Goal: Transaction & Acquisition: Download file/media

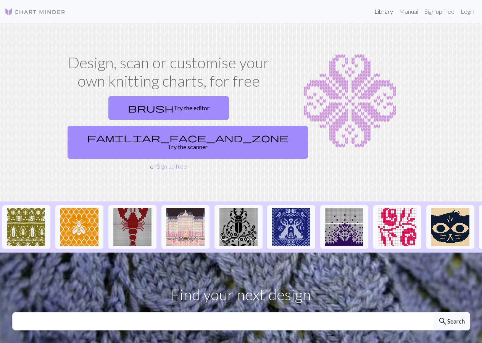
click at [378, 12] on link "Library" at bounding box center [383, 11] width 25 height 15
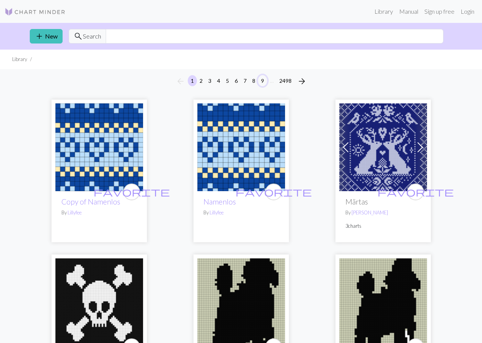
click at [262, 78] on button "9" at bounding box center [262, 80] width 9 height 11
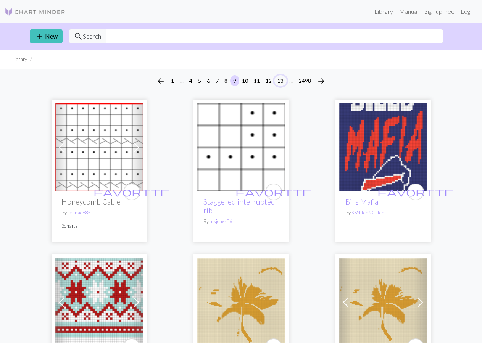
click at [278, 80] on button "13" at bounding box center [280, 80] width 12 height 11
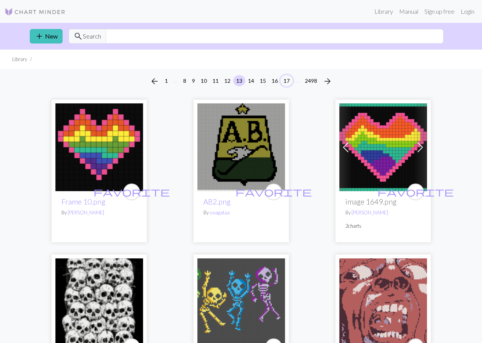
click at [287, 79] on button "17" at bounding box center [286, 80] width 12 height 11
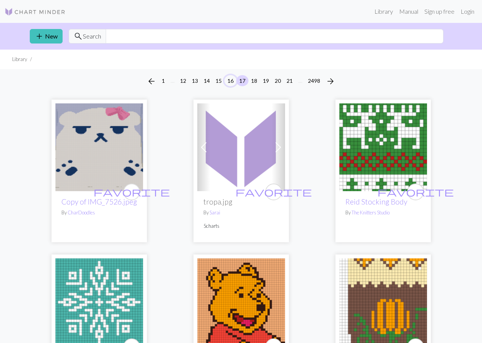
click at [229, 79] on button "16" at bounding box center [230, 80] width 12 height 11
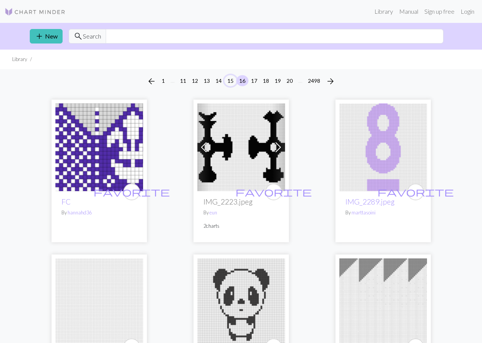
click at [229, 79] on button "15" at bounding box center [230, 80] width 12 height 11
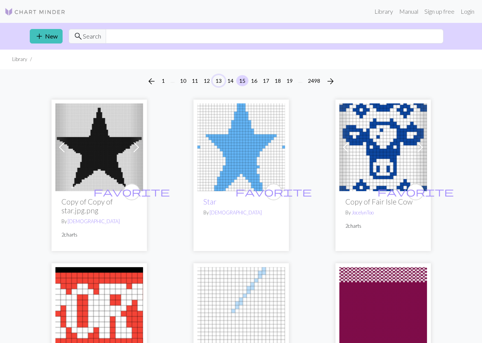
click at [218, 81] on button "13" at bounding box center [218, 80] width 12 height 11
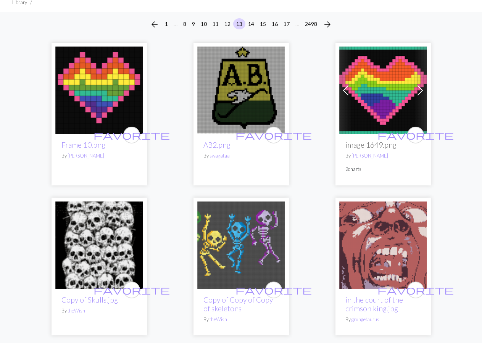
scroll to position [167, 0]
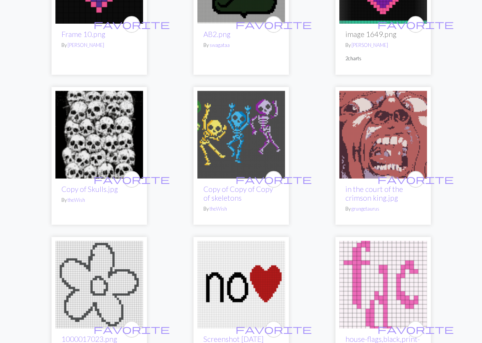
click at [241, 127] on img at bounding box center [241, 135] width 88 height 88
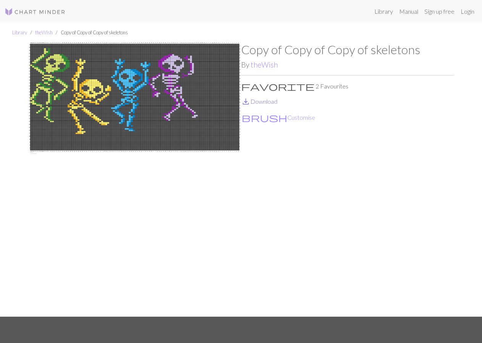
click at [263, 99] on link "save_alt Download" at bounding box center [259, 101] width 36 height 7
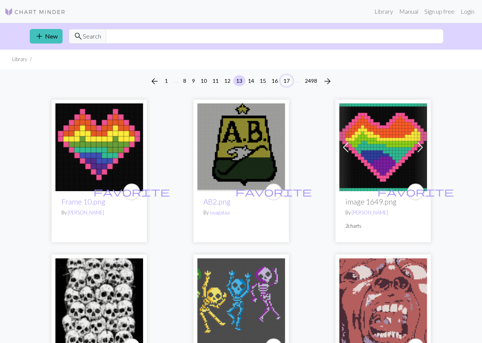
click at [284, 79] on button "17" at bounding box center [286, 80] width 12 height 11
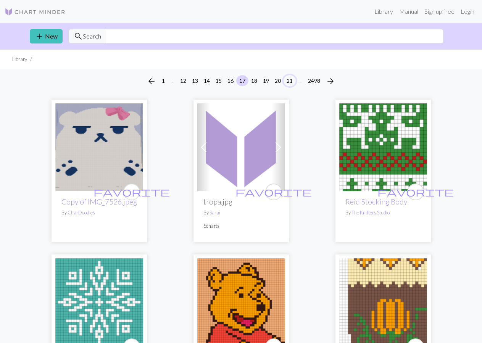
click at [288, 79] on button "21" at bounding box center [289, 80] width 12 height 11
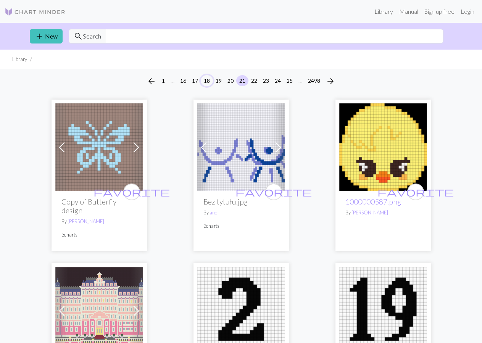
click at [204, 79] on button "18" at bounding box center [207, 80] width 12 height 11
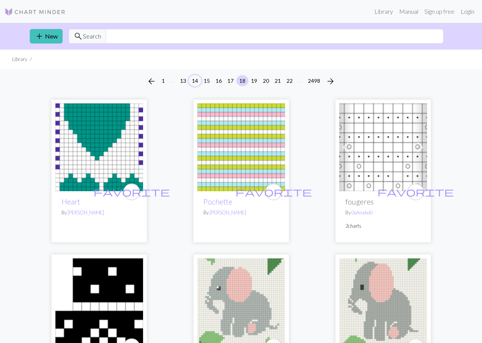
click at [194, 81] on button "14" at bounding box center [195, 80] width 12 height 11
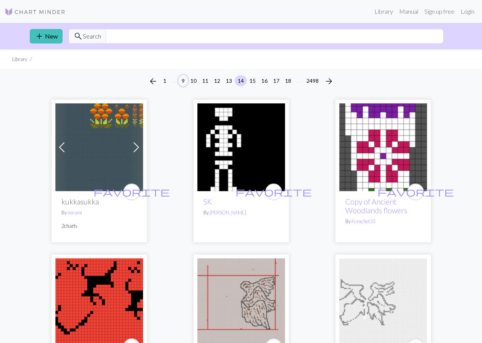
click at [181, 79] on button "9" at bounding box center [182, 80] width 9 height 11
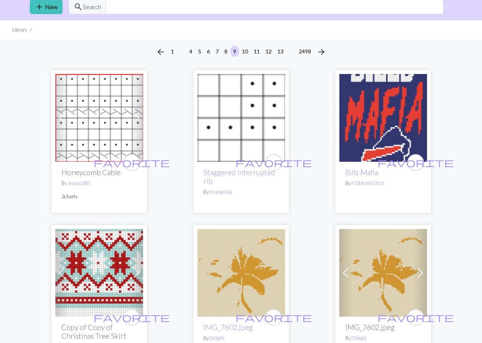
scroll to position [36, 0]
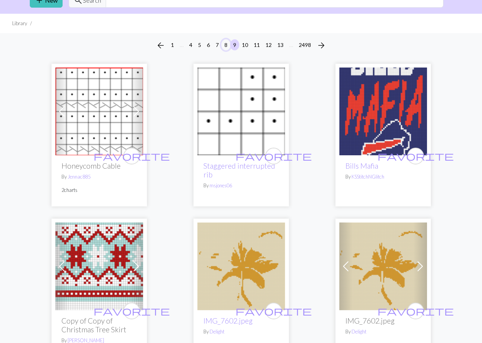
click at [223, 43] on button "8" at bounding box center [225, 44] width 9 height 11
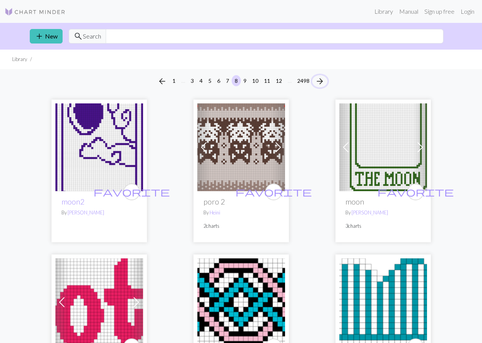
click at [321, 80] on span "arrow_forward" at bounding box center [319, 81] width 9 height 11
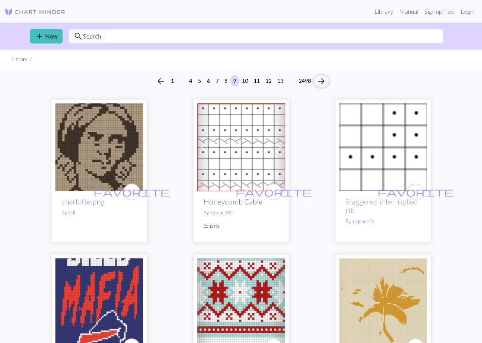
click at [321, 80] on span "arrow_forward" at bounding box center [320, 81] width 9 height 11
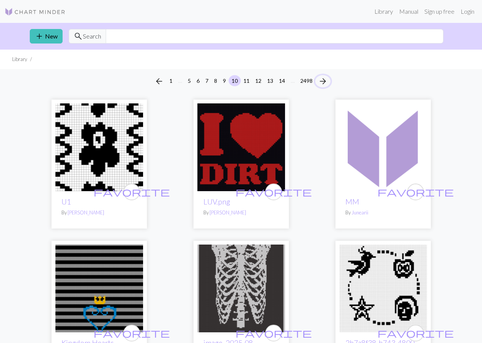
click at [321, 79] on span "arrow_forward" at bounding box center [322, 81] width 9 height 11
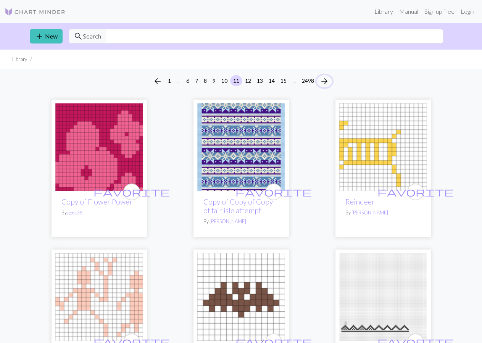
click at [321, 79] on span "arrow_forward" at bounding box center [324, 81] width 9 height 11
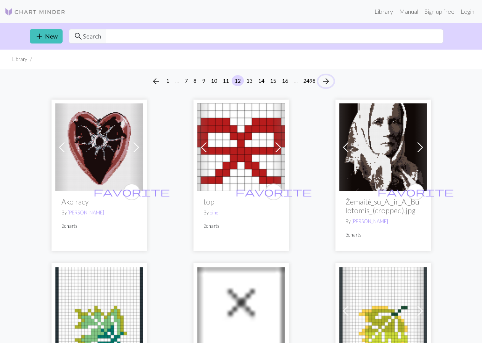
click at [322, 79] on span "arrow_forward" at bounding box center [325, 81] width 9 height 11
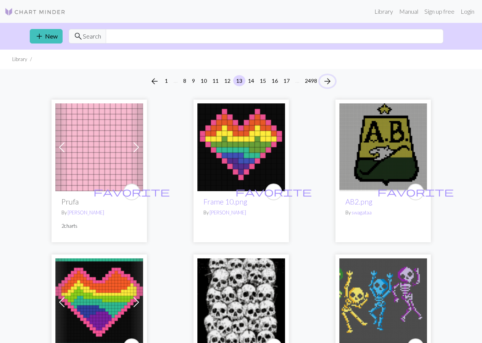
click at [327, 79] on span "arrow_forward" at bounding box center [327, 81] width 9 height 11
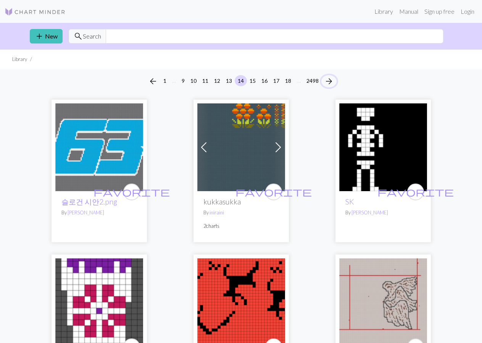
click at [328, 79] on span "arrow_forward" at bounding box center [328, 81] width 9 height 11
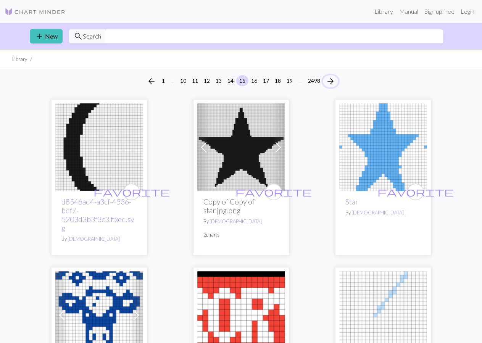
click at [328, 79] on span "arrow_forward" at bounding box center [330, 81] width 9 height 11
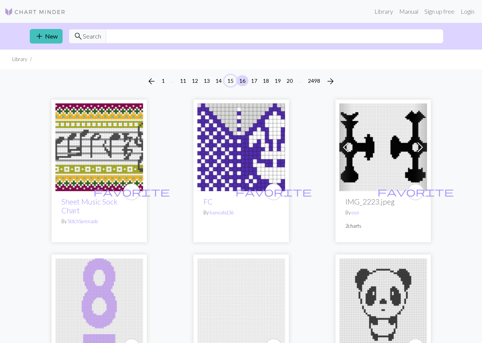
click at [230, 79] on button "15" at bounding box center [230, 80] width 12 height 11
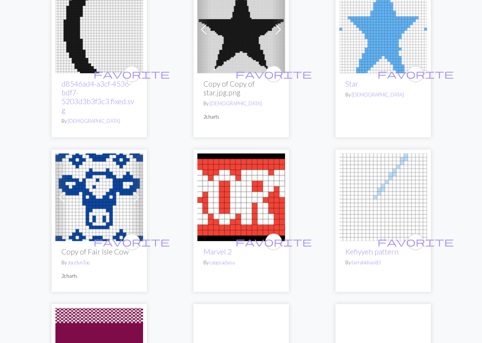
scroll to position [131, 0]
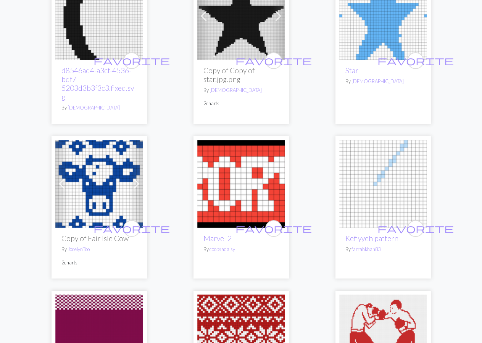
click at [99, 181] on img at bounding box center [99, 184] width 88 height 88
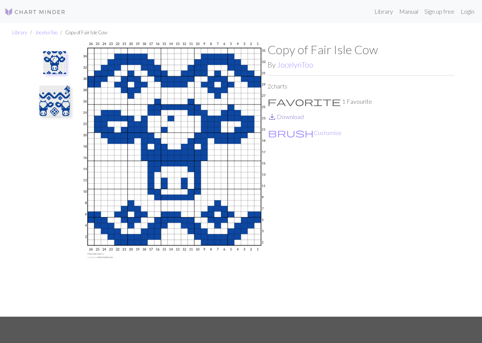
click at [285, 115] on link "save_alt Download" at bounding box center [285, 116] width 36 height 7
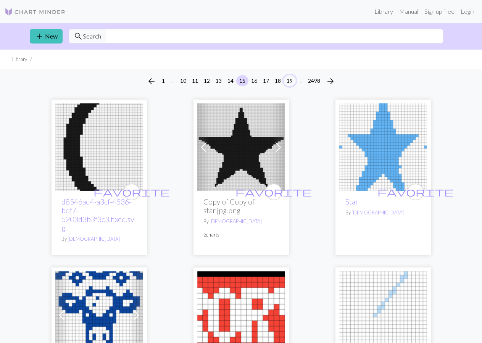
click at [291, 78] on button "19" at bounding box center [289, 80] width 12 height 11
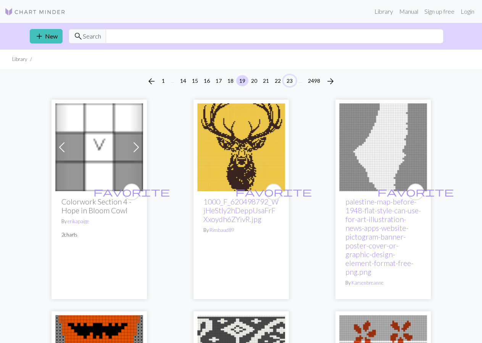
click at [289, 80] on button "23" at bounding box center [289, 80] width 12 height 11
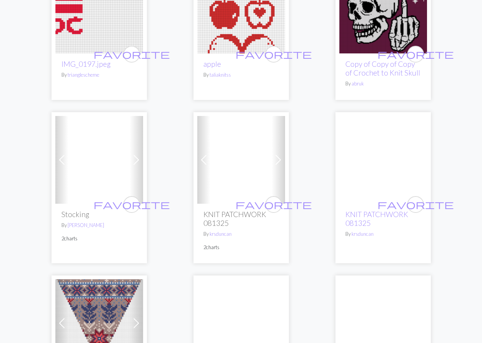
scroll to position [199, 0]
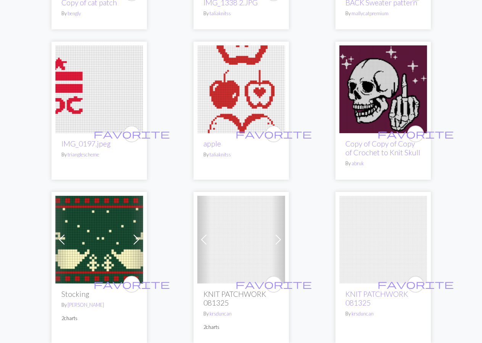
click at [376, 105] on img at bounding box center [383, 89] width 88 height 88
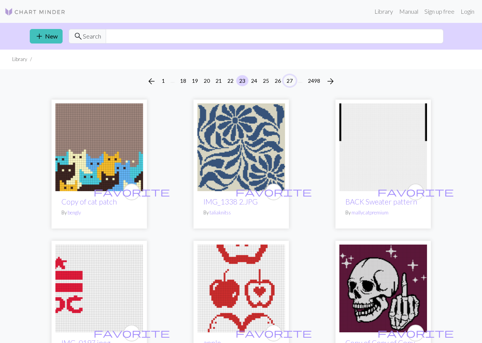
click at [289, 80] on button "27" at bounding box center [289, 80] width 12 height 11
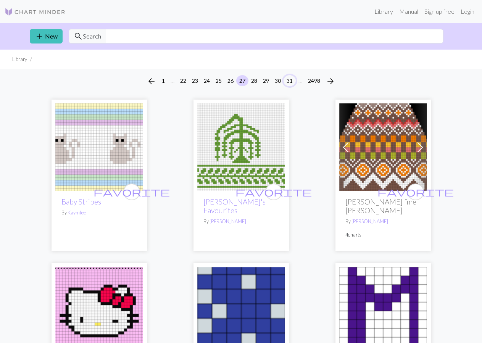
click at [289, 80] on button "31" at bounding box center [289, 80] width 12 height 11
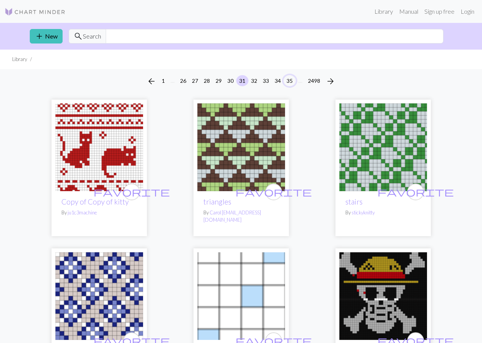
click at [289, 79] on button "35" at bounding box center [289, 80] width 12 height 11
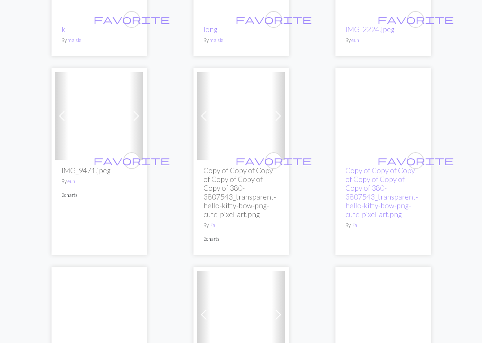
scroll to position [502, 0]
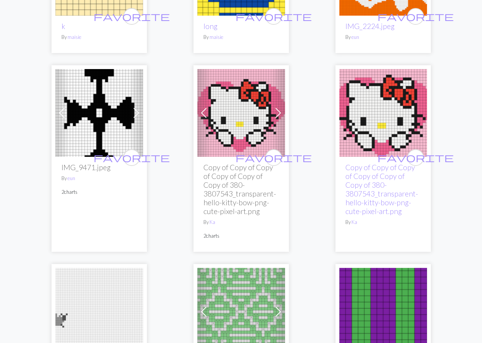
click at [276, 109] on span at bounding box center [278, 113] width 12 height 12
click at [399, 117] on img at bounding box center [383, 113] width 88 height 88
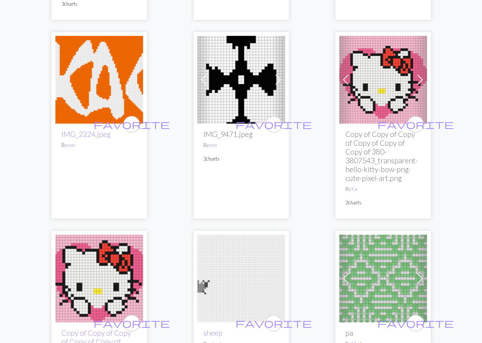
scroll to position [573, 0]
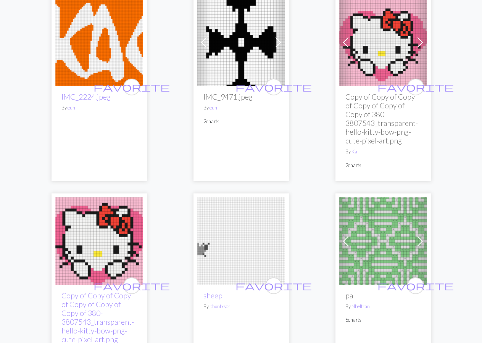
click at [387, 45] on img at bounding box center [383, 42] width 88 height 88
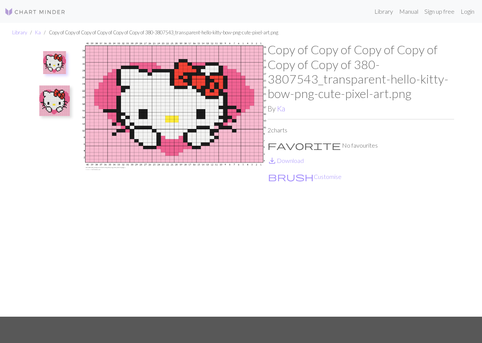
click at [50, 61] on img at bounding box center [54, 62] width 23 height 23
click at [51, 60] on img at bounding box center [54, 62] width 23 height 23
click at [58, 95] on img at bounding box center [54, 100] width 31 height 31
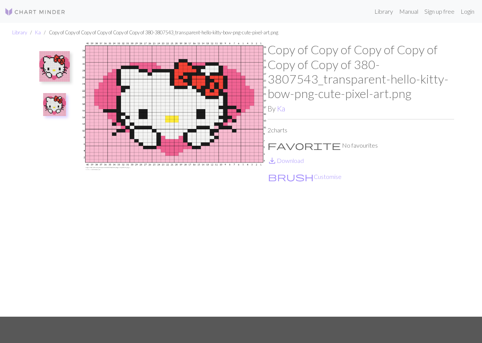
click at [55, 64] on img at bounding box center [54, 66] width 31 height 31
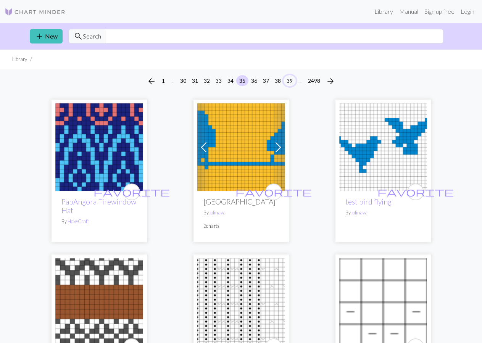
click at [287, 78] on button "39" at bounding box center [289, 80] width 12 height 11
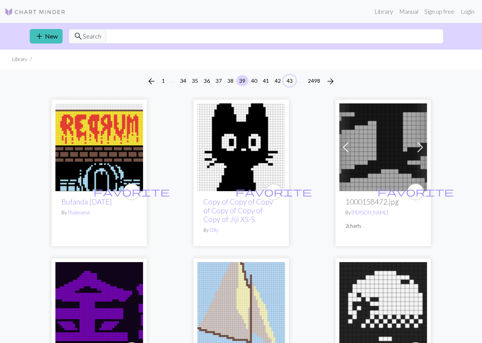
click at [287, 77] on button "43" at bounding box center [289, 80] width 12 height 11
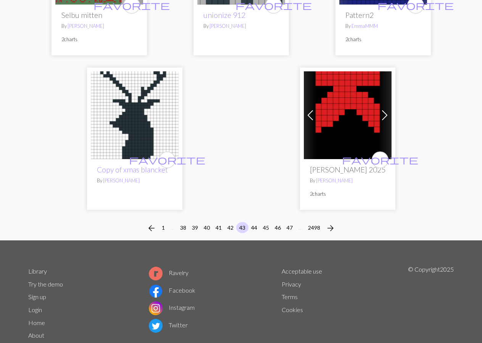
scroll to position [2532, 0]
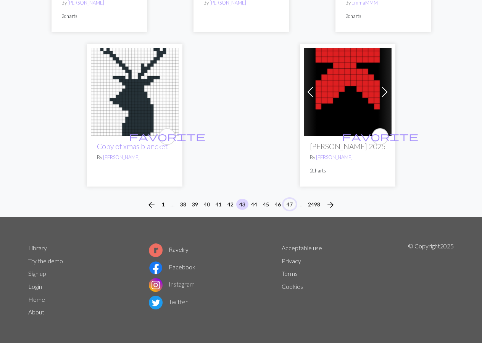
click at [287, 202] on button "47" at bounding box center [289, 204] width 12 height 11
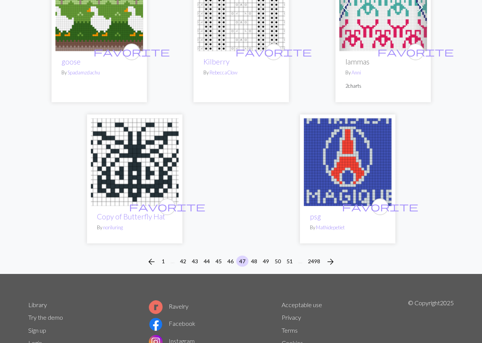
scroll to position [2529, 0]
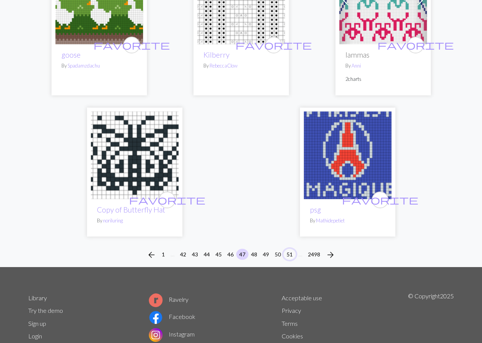
click at [289, 249] on button "51" at bounding box center [289, 254] width 12 height 11
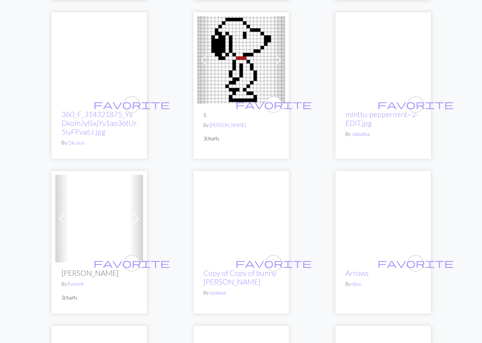
scroll to position [1316, 0]
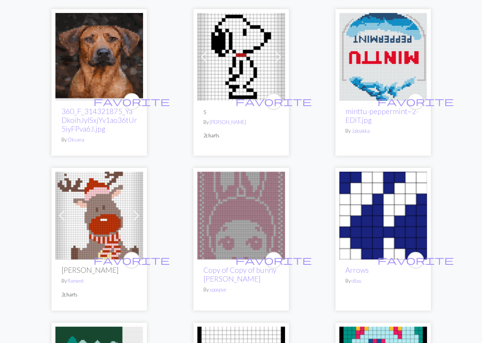
click at [234, 46] on img at bounding box center [241, 57] width 88 height 88
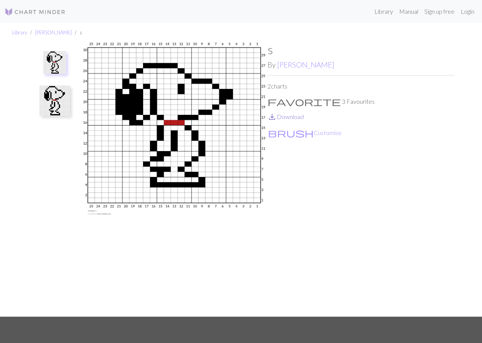
click at [293, 116] on link "save_alt Download" at bounding box center [285, 116] width 36 height 7
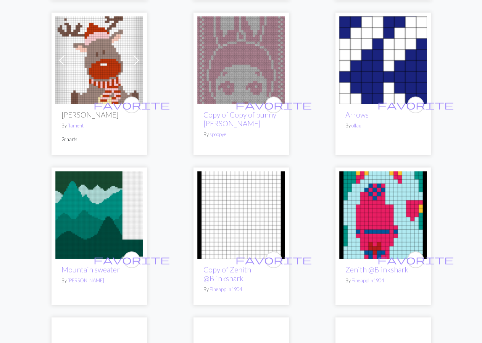
scroll to position [1464, 0]
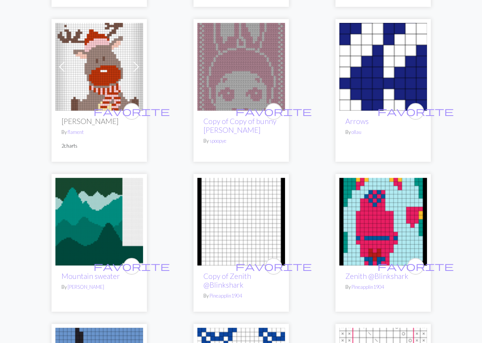
click at [86, 66] on img at bounding box center [99, 67] width 88 height 88
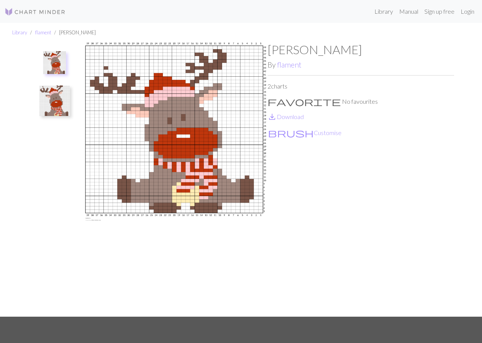
click at [51, 58] on img at bounding box center [54, 62] width 23 height 23
click at [51, 57] on img at bounding box center [54, 62] width 23 height 23
click at [60, 92] on img at bounding box center [54, 100] width 31 height 31
click at [60, 92] on button at bounding box center [54, 101] width 40 height 36
click at [50, 104] on img at bounding box center [54, 104] width 23 height 23
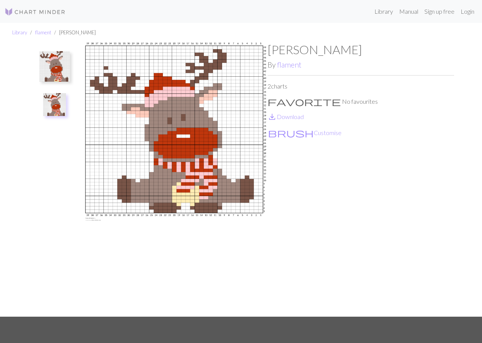
click at [53, 64] on img at bounding box center [54, 66] width 31 height 31
click at [59, 97] on img at bounding box center [54, 100] width 31 height 31
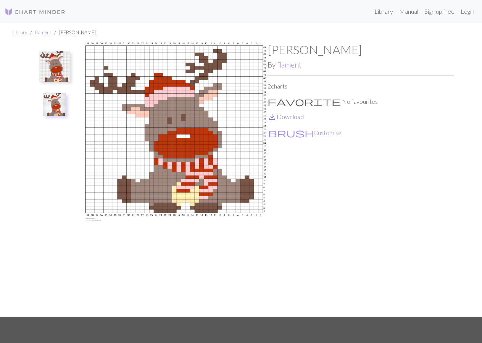
click at [285, 115] on link "save_alt Download" at bounding box center [285, 116] width 36 height 7
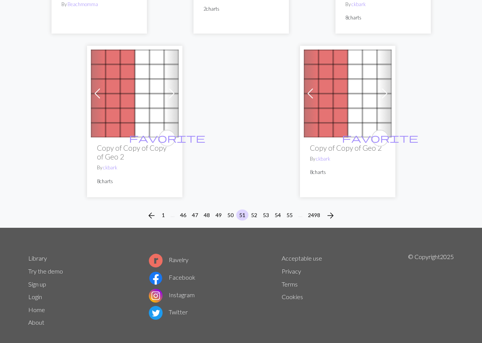
scroll to position [2473, 0]
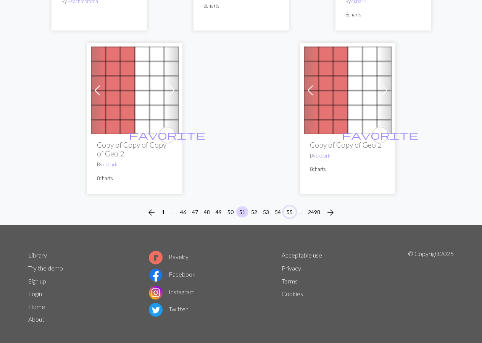
click at [289, 206] on button "55" at bounding box center [289, 211] width 12 height 11
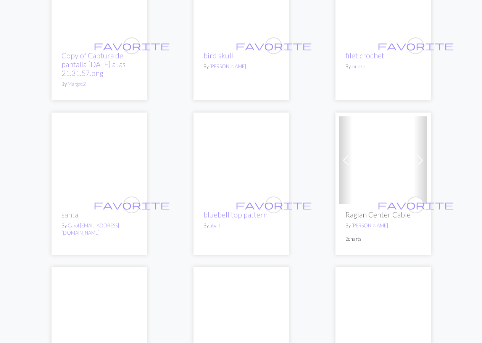
scroll to position [1794, 0]
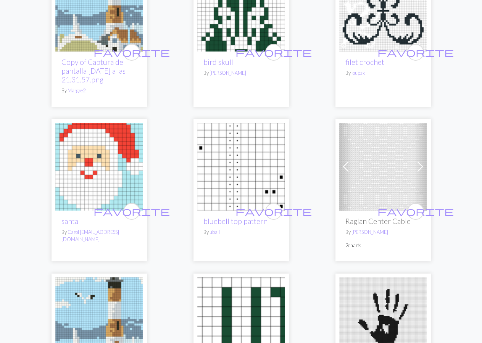
click at [88, 178] on img at bounding box center [99, 167] width 88 height 88
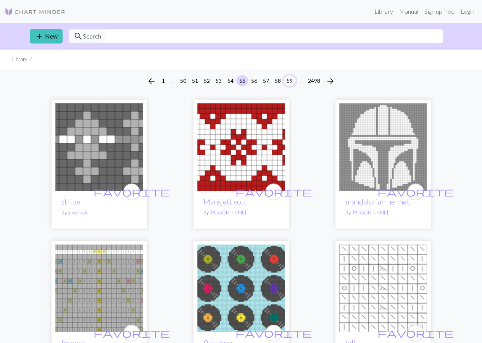
click at [287, 79] on button "59" at bounding box center [289, 80] width 12 height 11
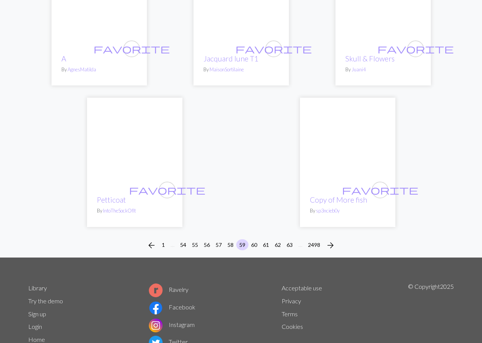
scroll to position [2457, 0]
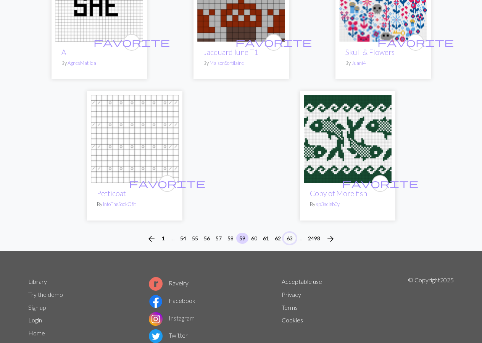
click at [290, 233] on button "63" at bounding box center [289, 238] width 12 height 11
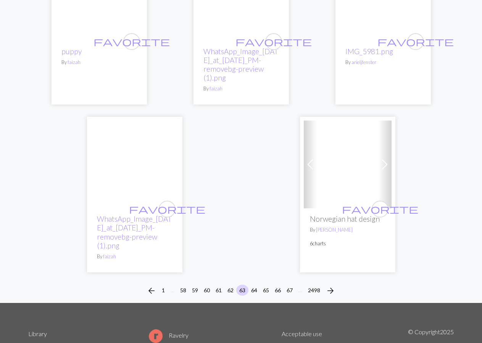
scroll to position [2448, 0]
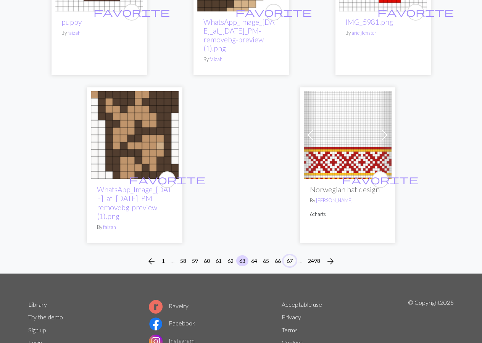
click at [287, 255] on button "67" at bounding box center [289, 260] width 12 height 11
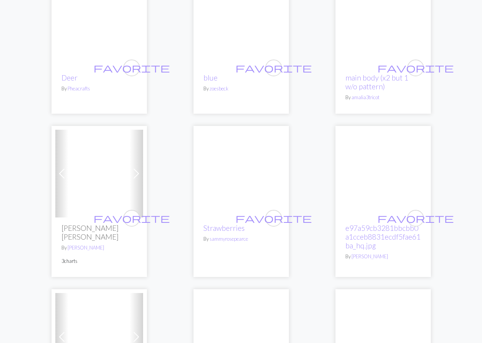
scroll to position [1397, 0]
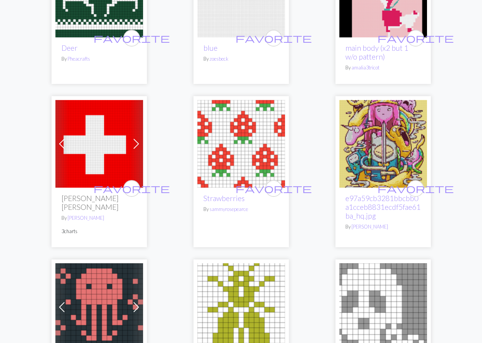
click at [239, 144] on img at bounding box center [241, 144] width 88 height 88
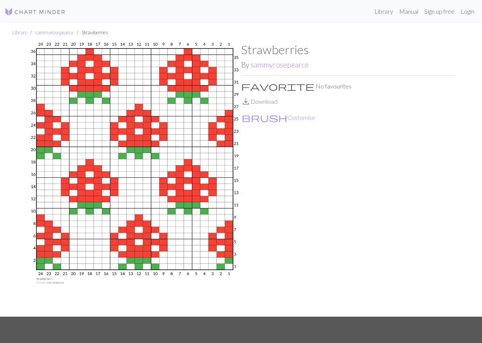
click at [265, 100] on link "save_alt Download" at bounding box center [259, 101] width 36 height 7
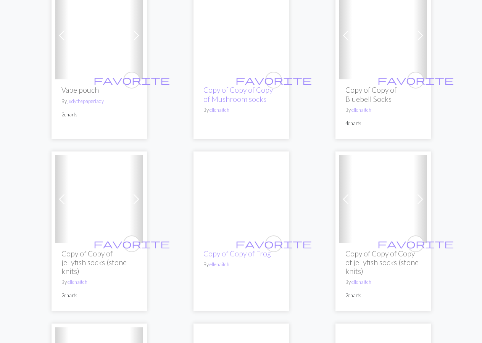
scroll to position [1745, 0]
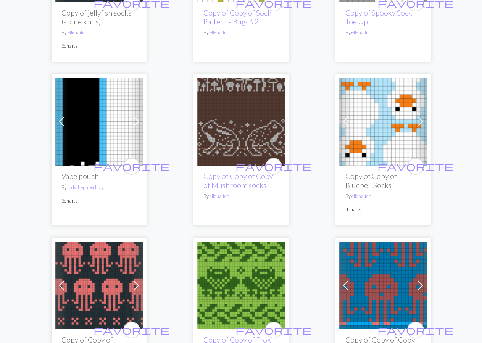
click at [385, 116] on img at bounding box center [383, 122] width 88 height 88
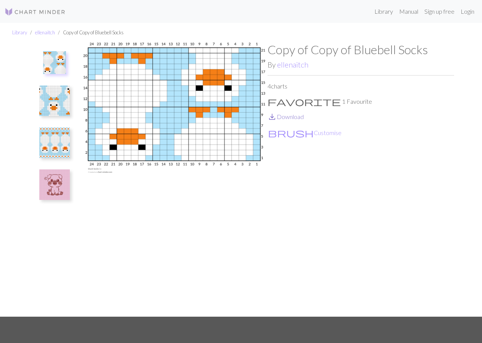
click at [284, 116] on link "save_alt Download" at bounding box center [285, 116] width 36 height 7
click at [51, 139] on img at bounding box center [54, 142] width 31 height 31
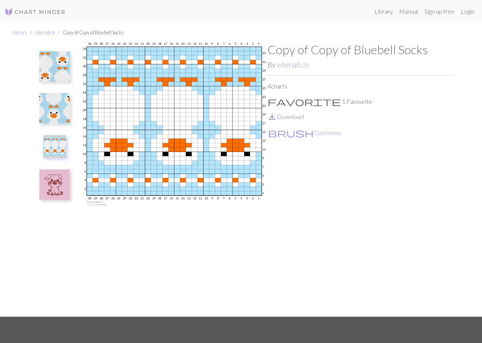
click at [284, 116] on link "save_alt Download" at bounding box center [285, 116] width 36 height 7
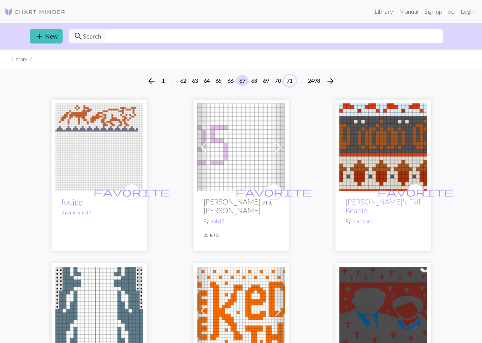
click at [289, 80] on button "71" at bounding box center [289, 80] width 12 height 11
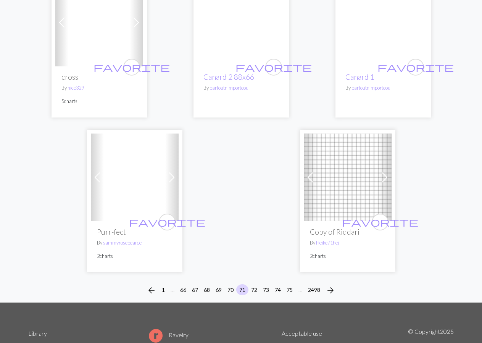
scroll to position [2543, 0]
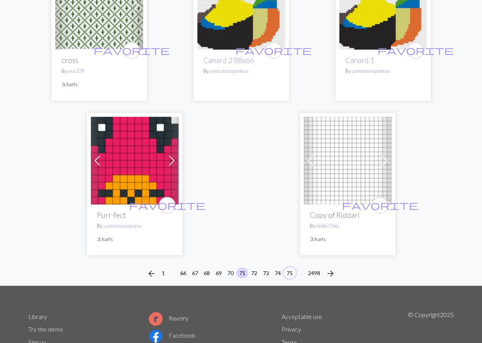
click at [287, 267] on button "75" at bounding box center [289, 272] width 12 height 11
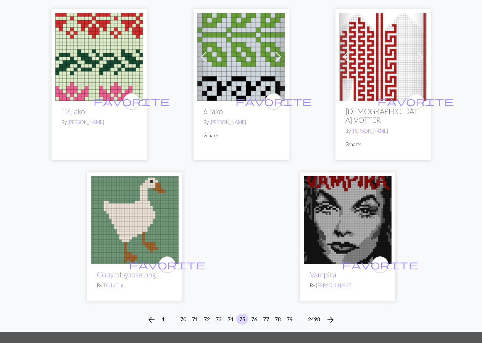
scroll to position [2450, 0]
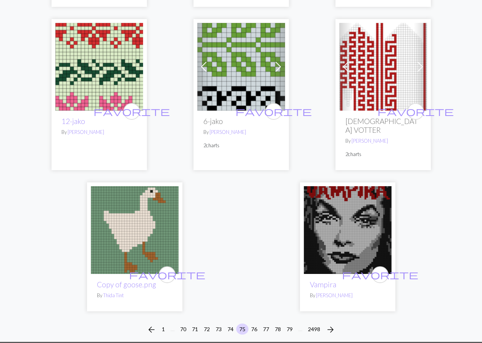
click at [103, 55] on img at bounding box center [99, 67] width 88 height 88
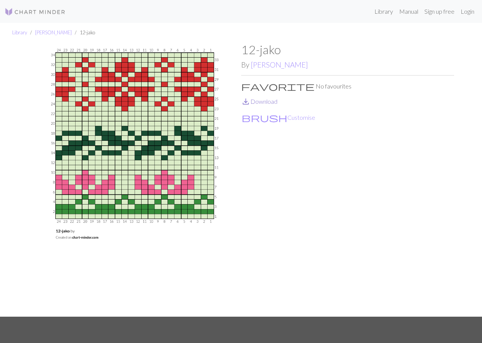
click at [263, 100] on link "save_alt Download" at bounding box center [259, 101] width 36 height 7
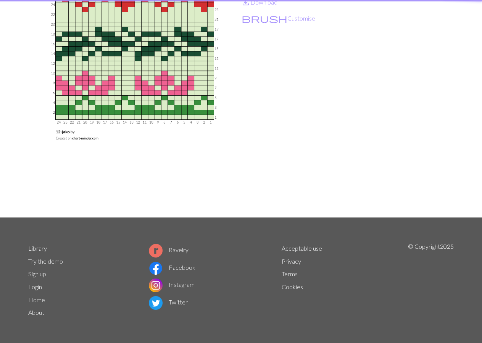
scroll to position [100, 0]
